Goal: Task Accomplishment & Management: Complete application form

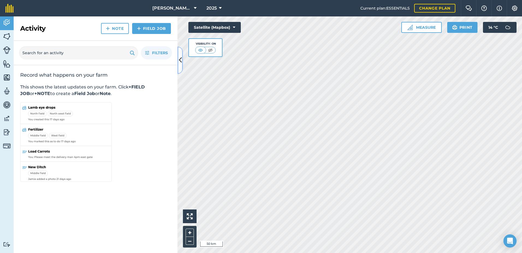
click at [178, 59] on button at bounding box center [180, 59] width 5 height 27
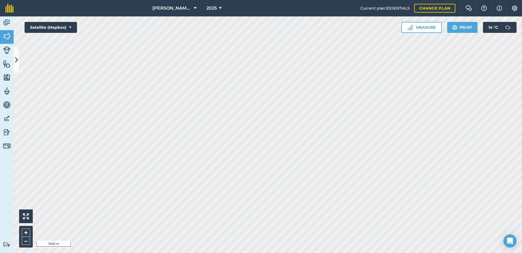
click at [222, 252] on html "[PERSON_NAME] ASAHI PADDOCKS 2025 Current plan : ESSENTIALS Change plan Farm Ch…" at bounding box center [261, 126] width 522 height 253
click at [17, 61] on icon at bounding box center [16, 60] width 3 height 10
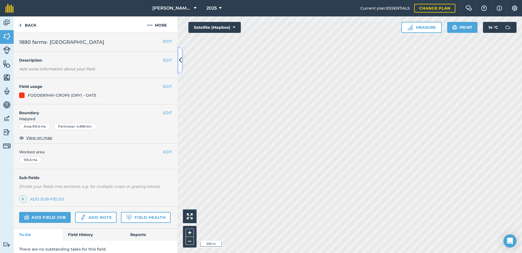
click at [180, 60] on icon at bounding box center [180, 60] width 3 height 10
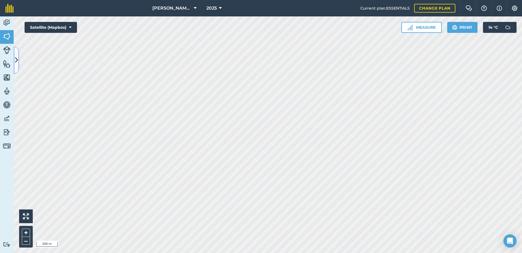
click at [16, 62] on icon at bounding box center [16, 60] width 3 height 10
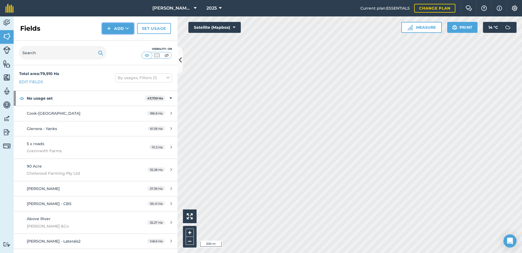
click at [122, 28] on button "Add" at bounding box center [118, 28] width 32 height 11
click at [118, 40] on link "Draw" at bounding box center [118, 41] width 30 height 12
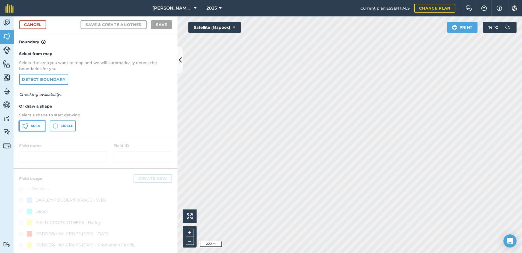
click at [36, 126] on span "Area" at bounding box center [36, 126] width 10 height 4
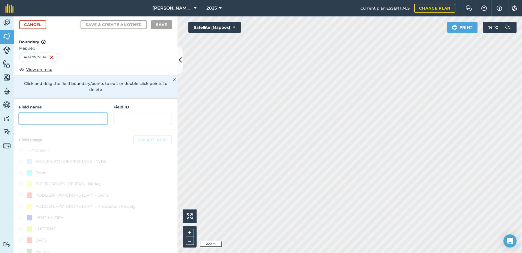
click at [25, 120] on input "text" at bounding box center [63, 118] width 88 height 11
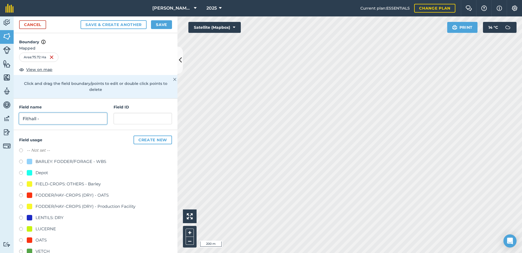
type input "Fithall -"
click at [21, 196] on label at bounding box center [23, 195] width 8 height 5
radio input "true"
click at [49, 118] on input "Fithall -" at bounding box center [63, 118] width 88 height 11
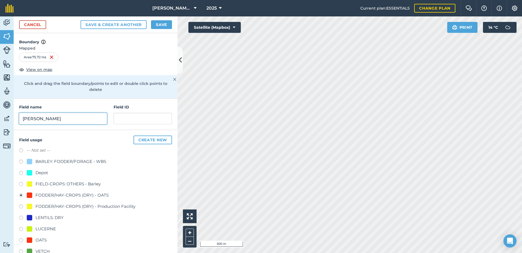
type input "[PERSON_NAME]"
click at [162, 28] on button "Save" at bounding box center [161, 24] width 21 height 9
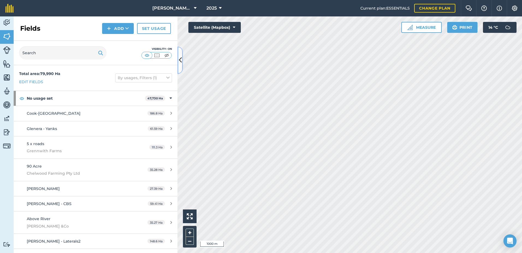
click at [180, 60] on icon at bounding box center [180, 60] width 3 height 10
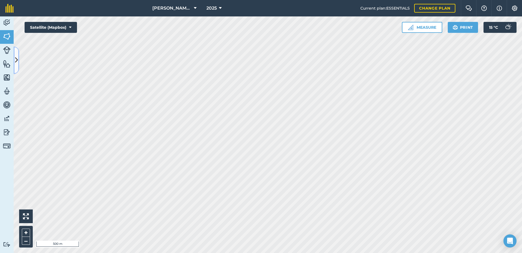
click at [17, 60] on icon at bounding box center [16, 60] width 3 height 10
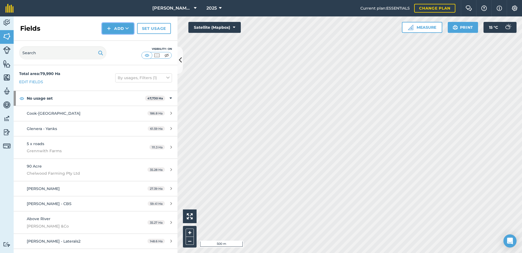
click at [118, 28] on button "Add" at bounding box center [118, 28] width 32 height 11
click at [112, 42] on link "Draw" at bounding box center [118, 41] width 30 height 12
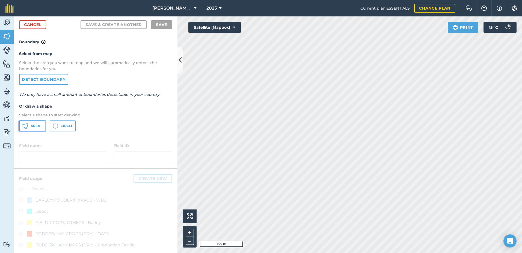
click at [30, 125] on button "Area" at bounding box center [32, 125] width 26 height 11
click at [33, 25] on link "Cancel" at bounding box center [32, 24] width 27 height 9
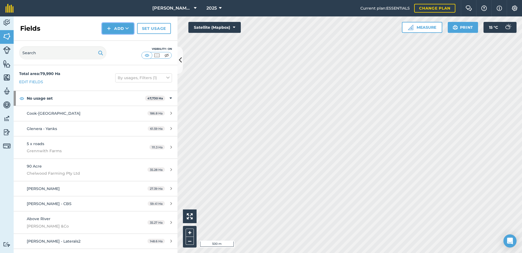
click at [121, 28] on button "Add" at bounding box center [118, 28] width 32 height 11
click at [118, 39] on link "Draw" at bounding box center [118, 41] width 30 height 12
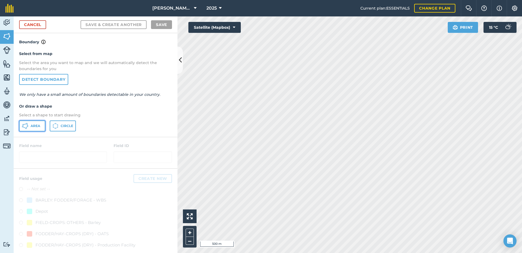
click at [38, 124] on span "Area" at bounding box center [36, 126] width 10 height 4
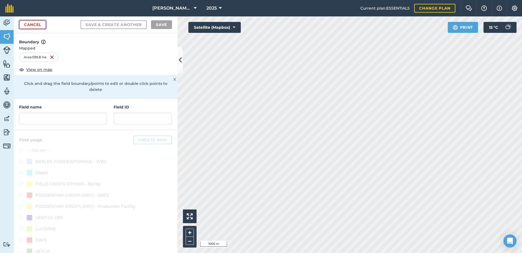
click at [31, 24] on link "Cancel" at bounding box center [32, 24] width 27 height 9
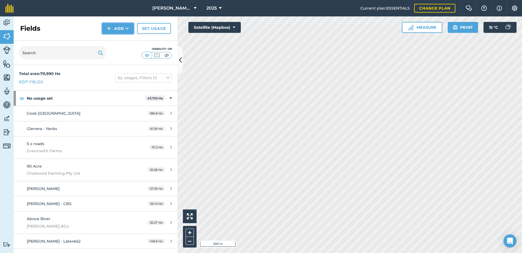
click at [125, 29] on button "Add" at bounding box center [118, 28] width 32 height 11
click at [117, 40] on link "Draw" at bounding box center [118, 41] width 30 height 12
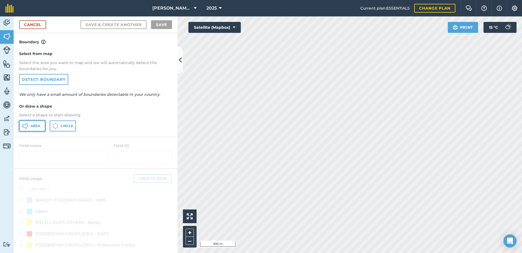
drag, startPoint x: 36, startPoint y: 127, endPoint x: 40, endPoint y: 126, distance: 4.4
click at [36, 127] on span "Area" at bounding box center [36, 126] width 10 height 4
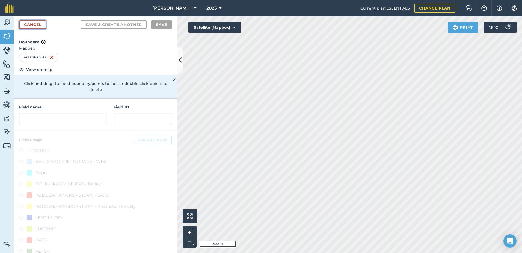
click at [33, 24] on link "Cancel" at bounding box center [32, 24] width 27 height 9
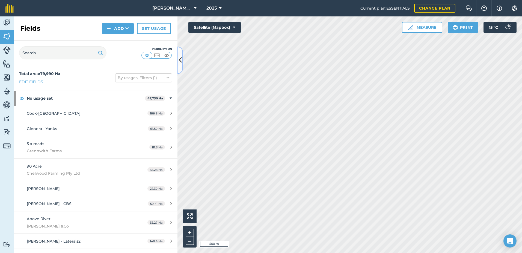
click at [180, 57] on icon at bounding box center [180, 60] width 3 height 10
